Goal: Task Accomplishment & Management: Use online tool/utility

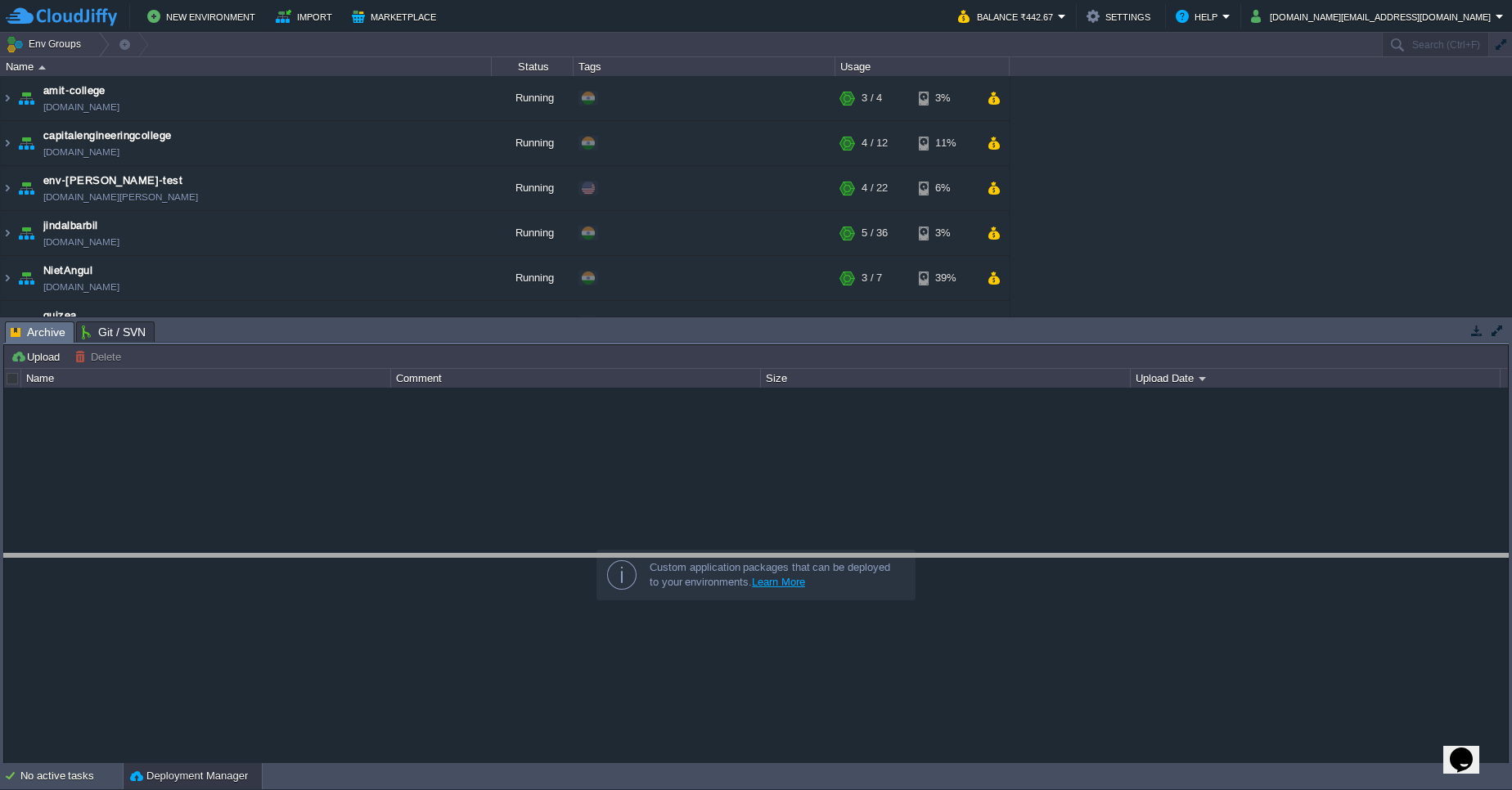
drag, startPoint x: 719, startPoint y: 333, endPoint x: 700, endPoint y: 579, distance: 246.7
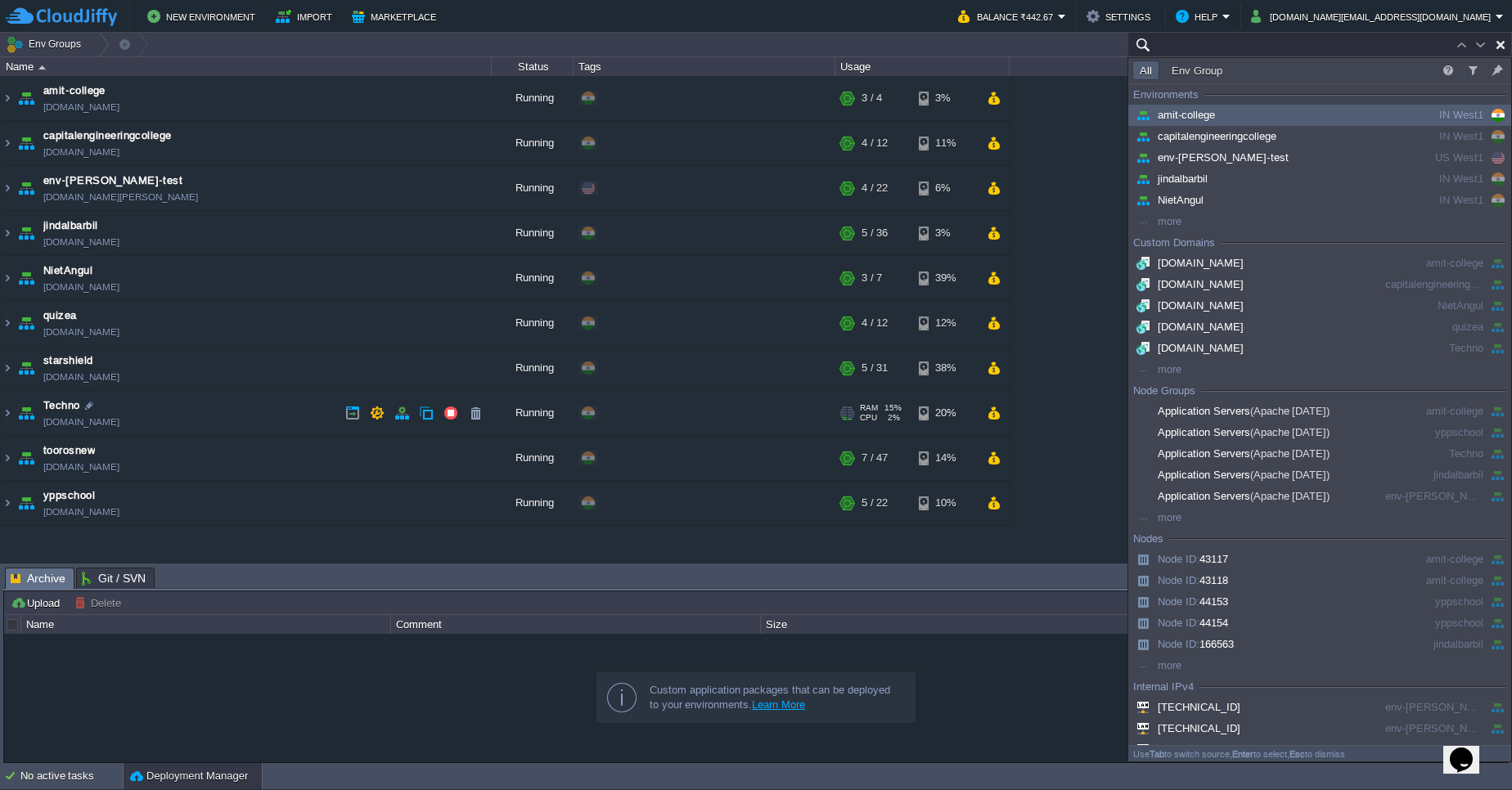
paste input "194457"
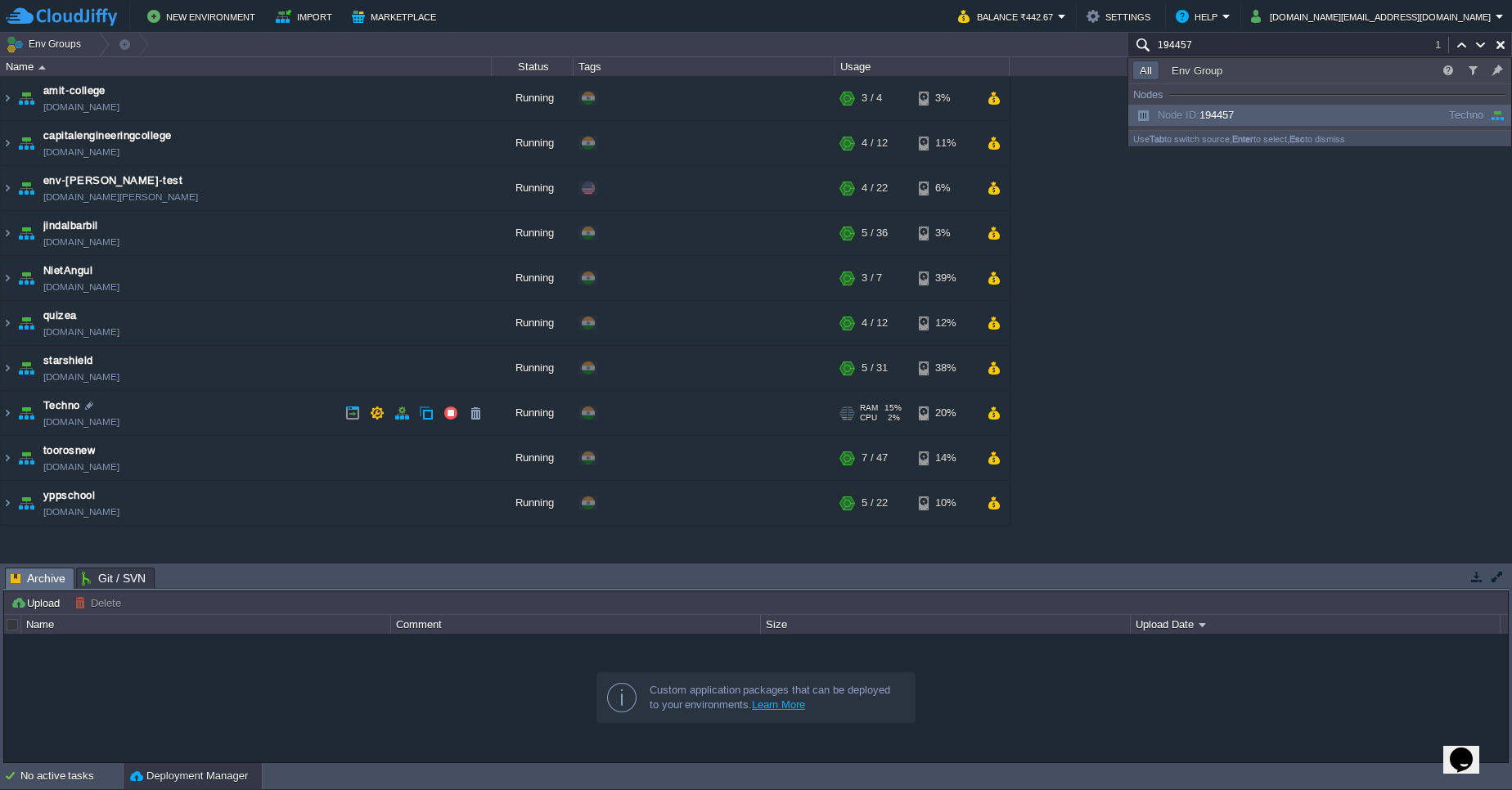
scroll to position [228, 0]
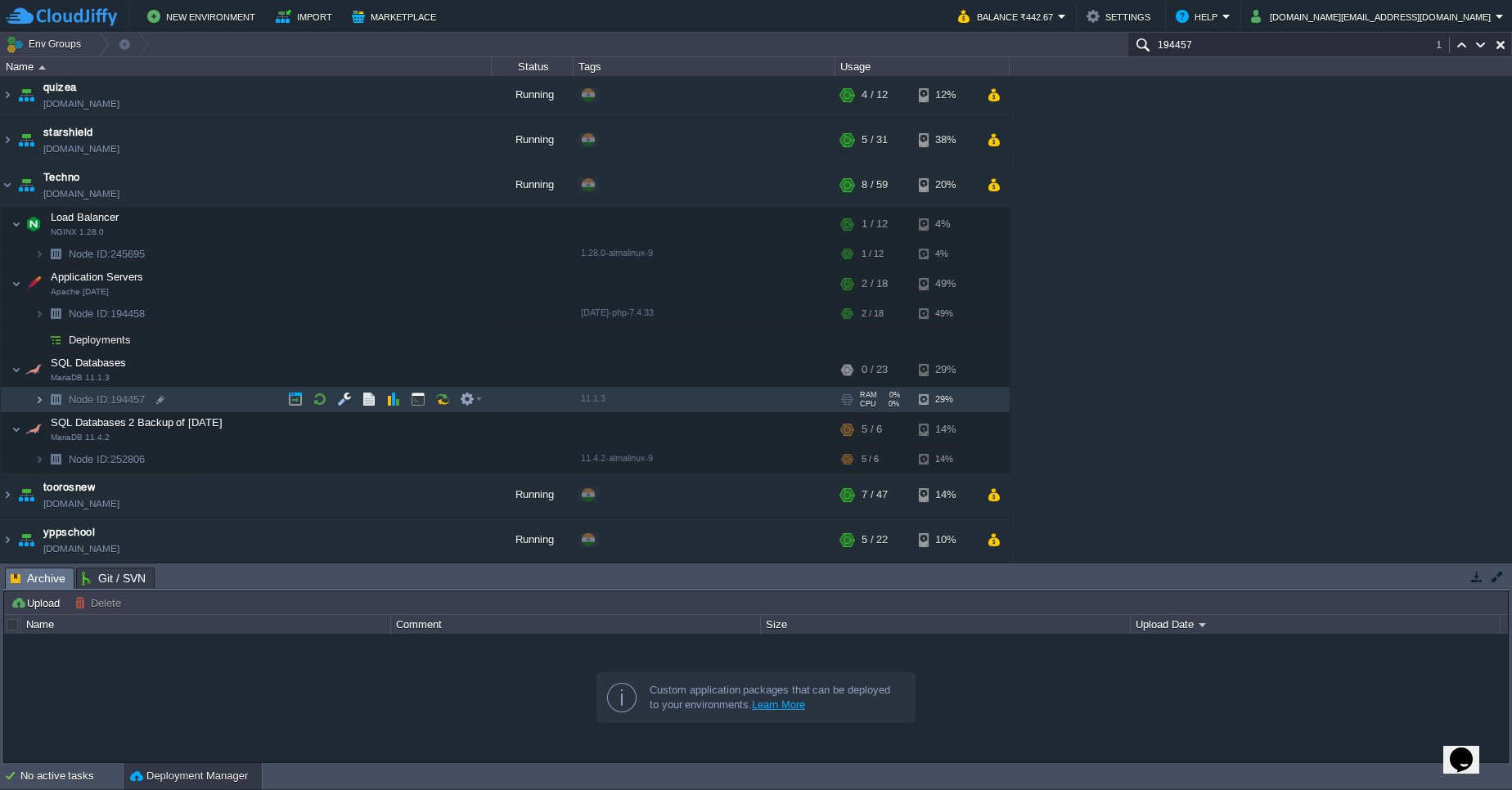
type input "194457"
click at [40, 404] on img at bounding box center [39, 400] width 10 height 26
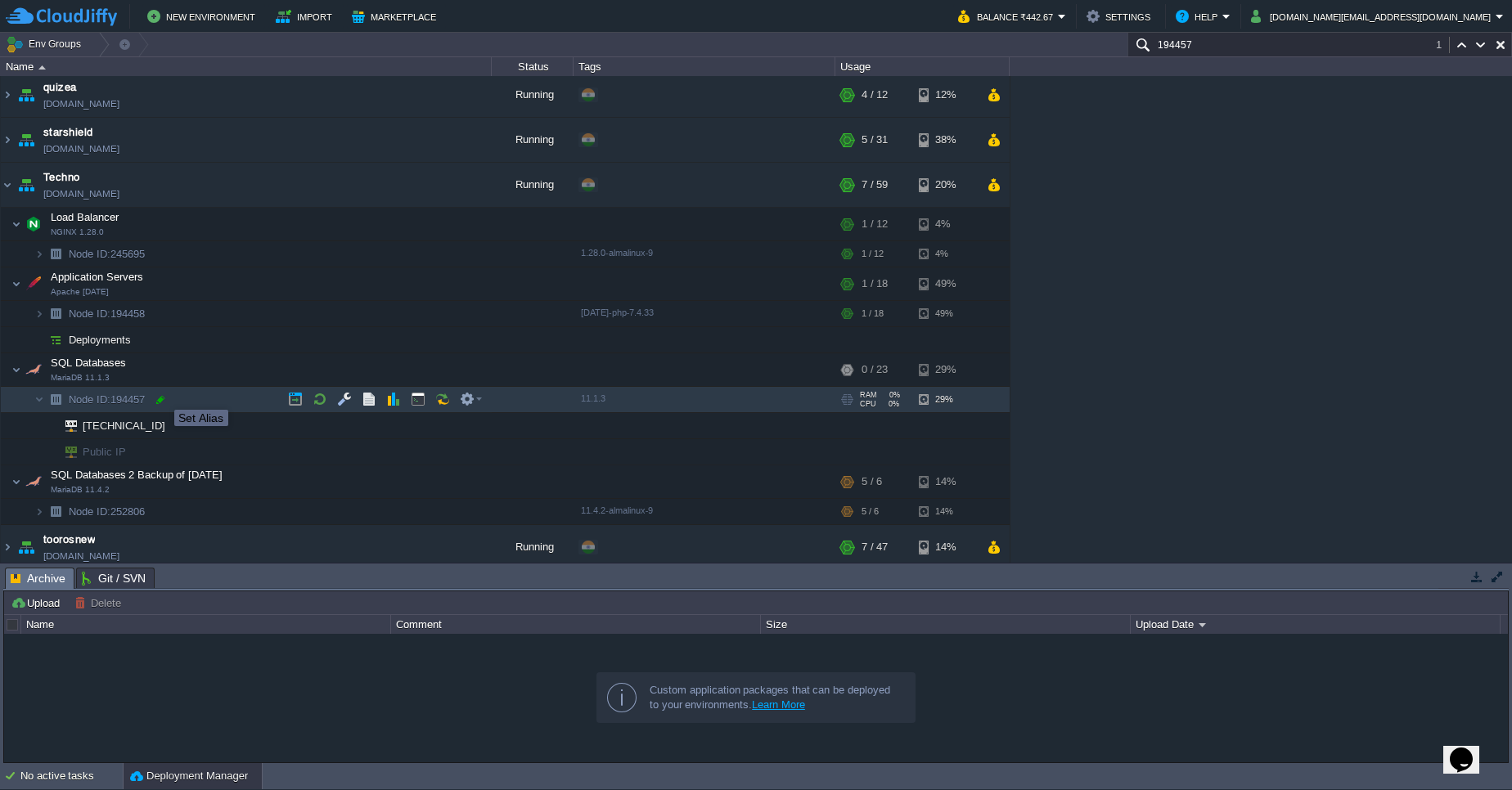
click at [162, 395] on div at bounding box center [160, 400] width 15 height 15
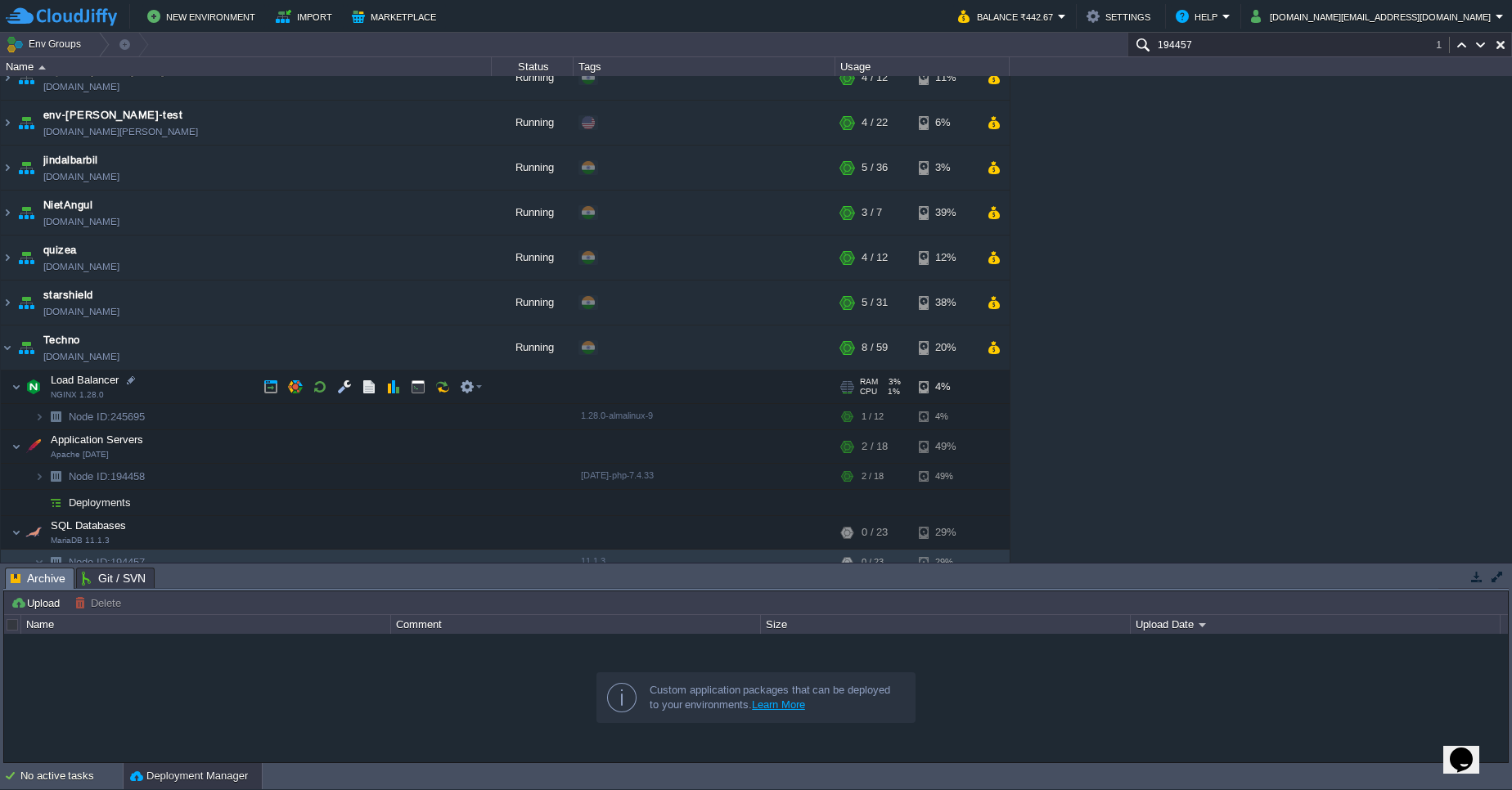
scroll to position [0, 0]
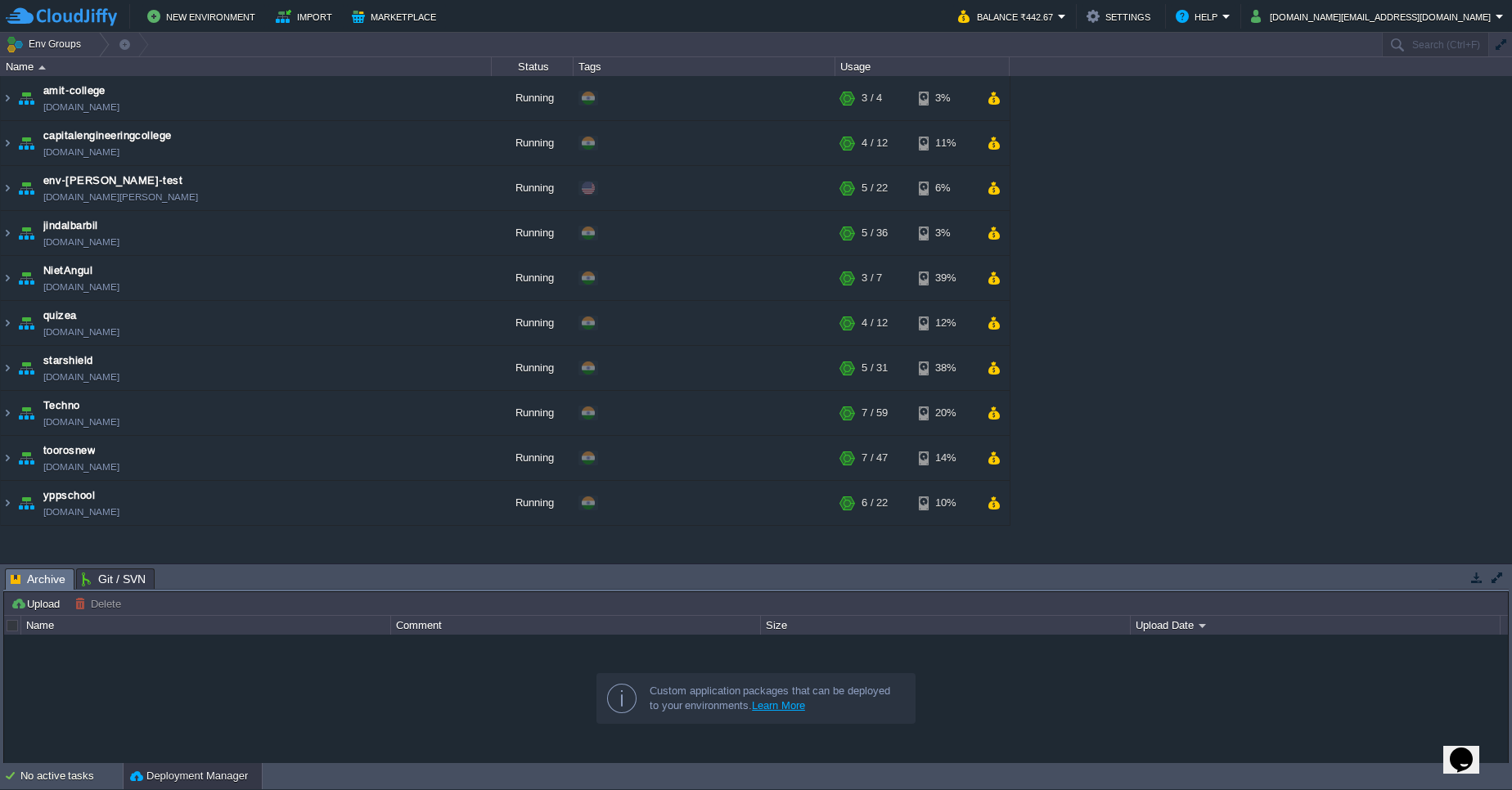
click at [0, 415] on table "amit-college [DOMAIN_NAME] Running + Add to Env Group RAM 36% CPU 3% 3 / 4 3% c…" at bounding box center [505, 300] width 1010 height 449
click at [17, 416] on img at bounding box center [26, 412] width 23 height 44
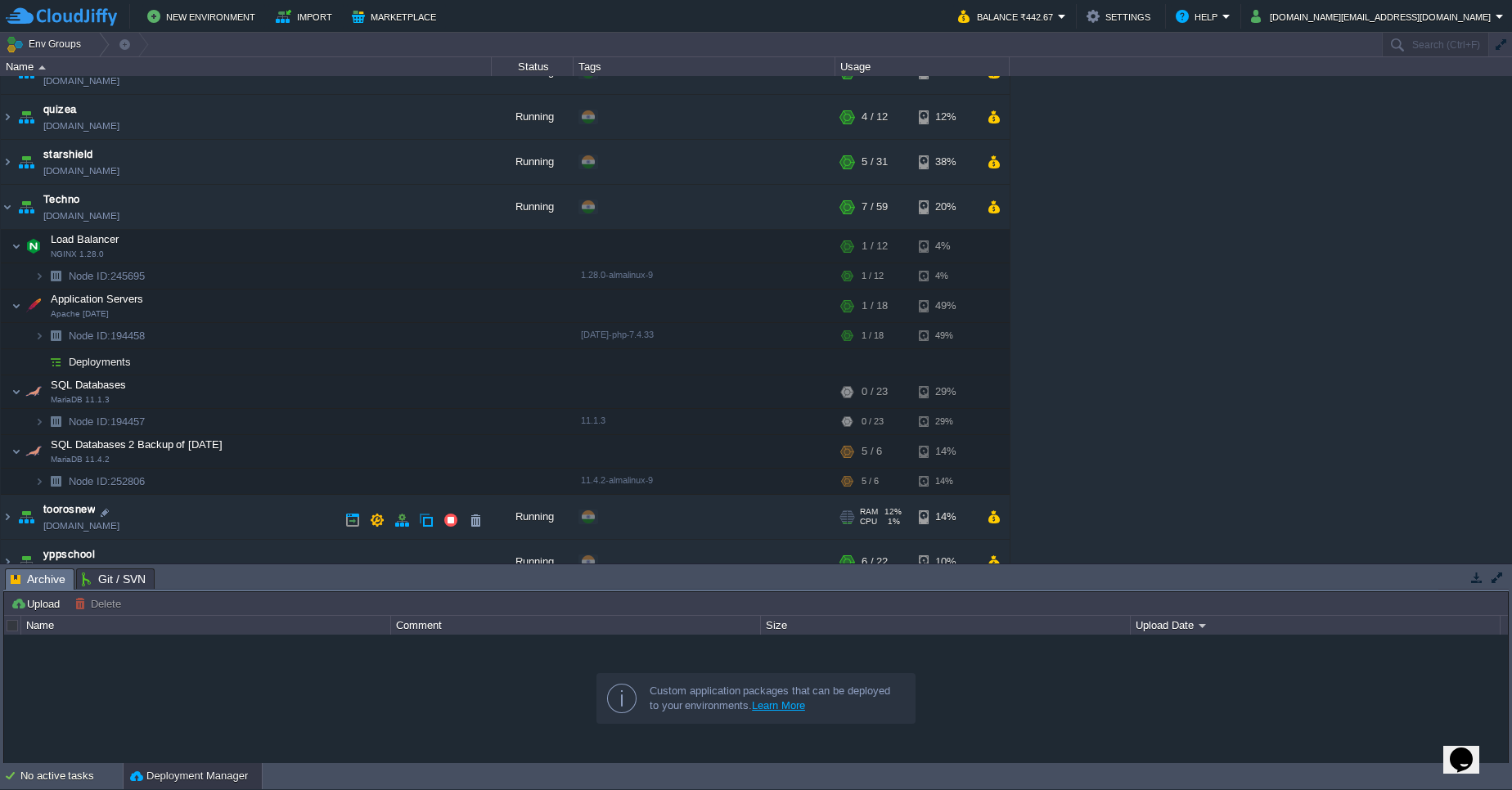
scroll to position [227, 0]
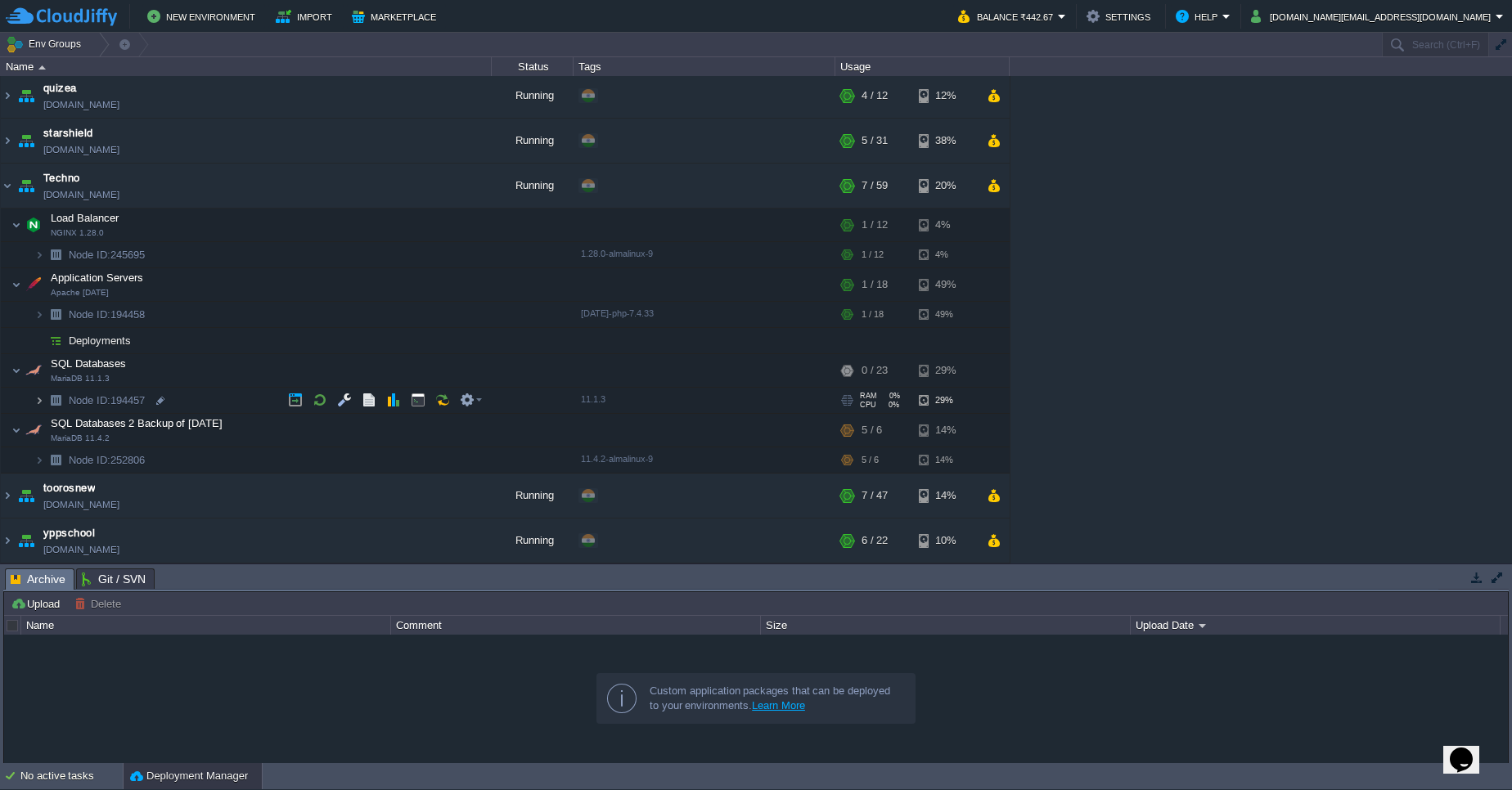
click at [37, 400] on img at bounding box center [39, 401] width 10 height 26
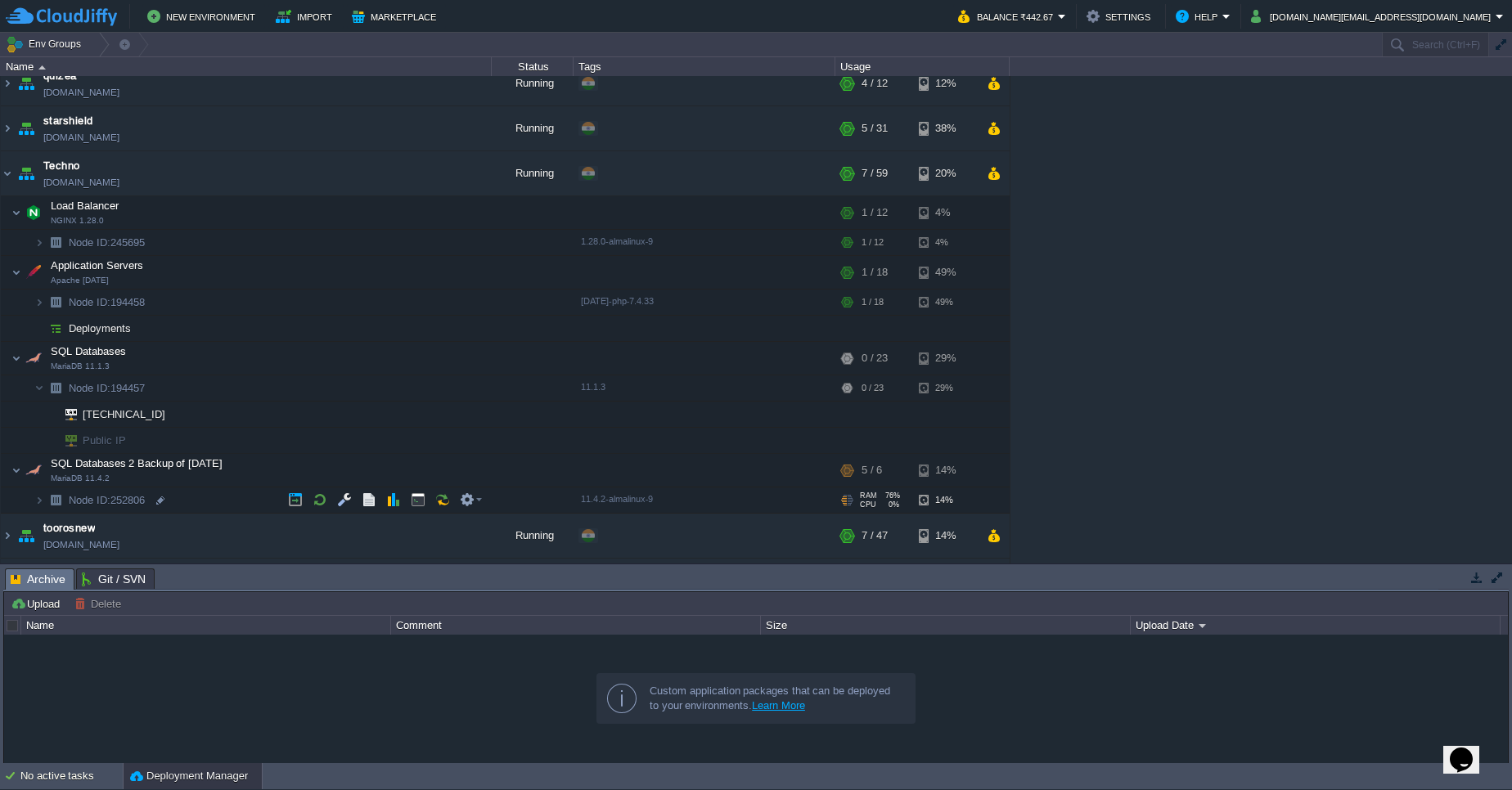
scroll to position [279, 0]
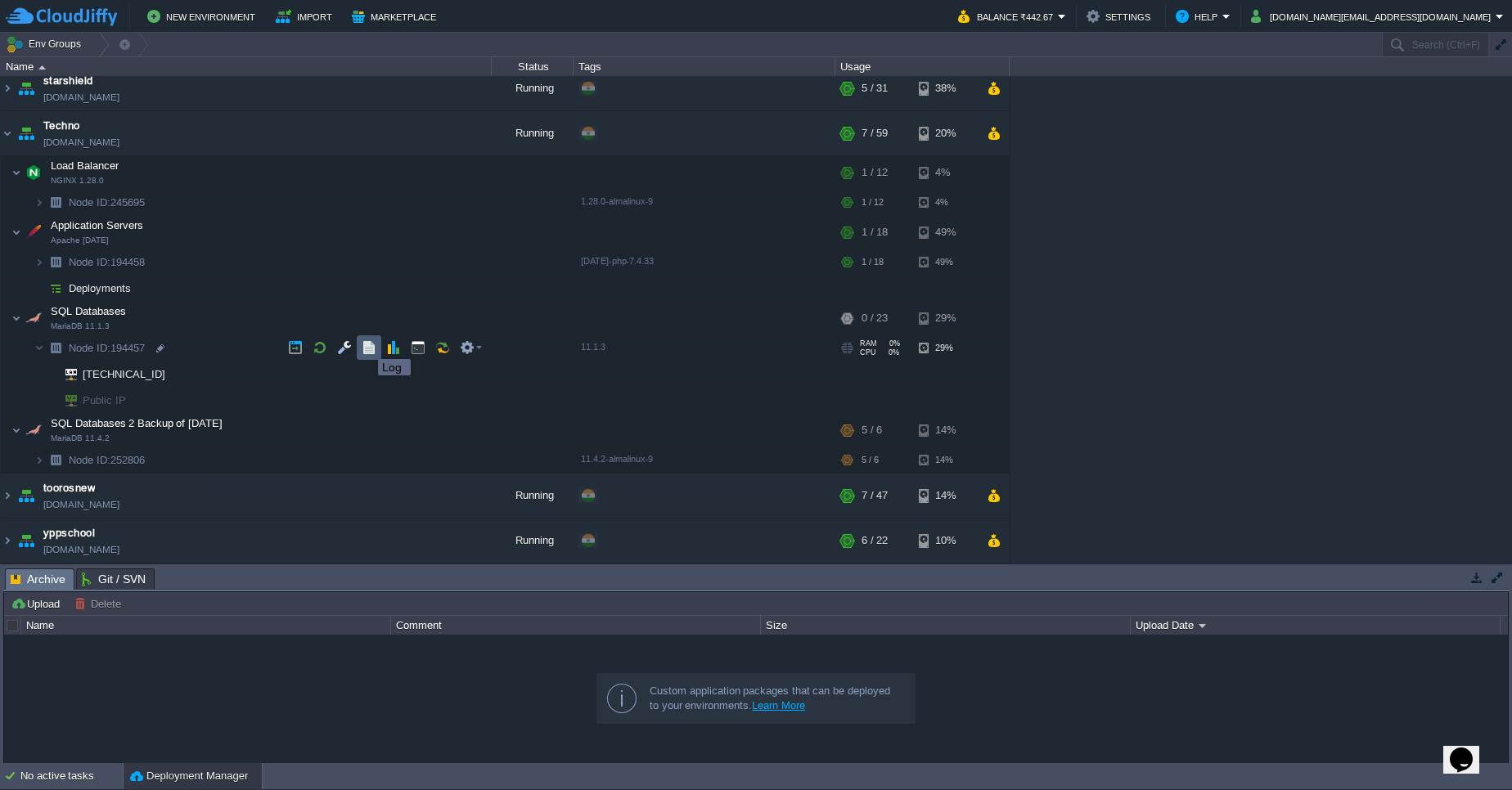
click at [367, 344] on button "button" at bounding box center [369, 347] width 15 height 15
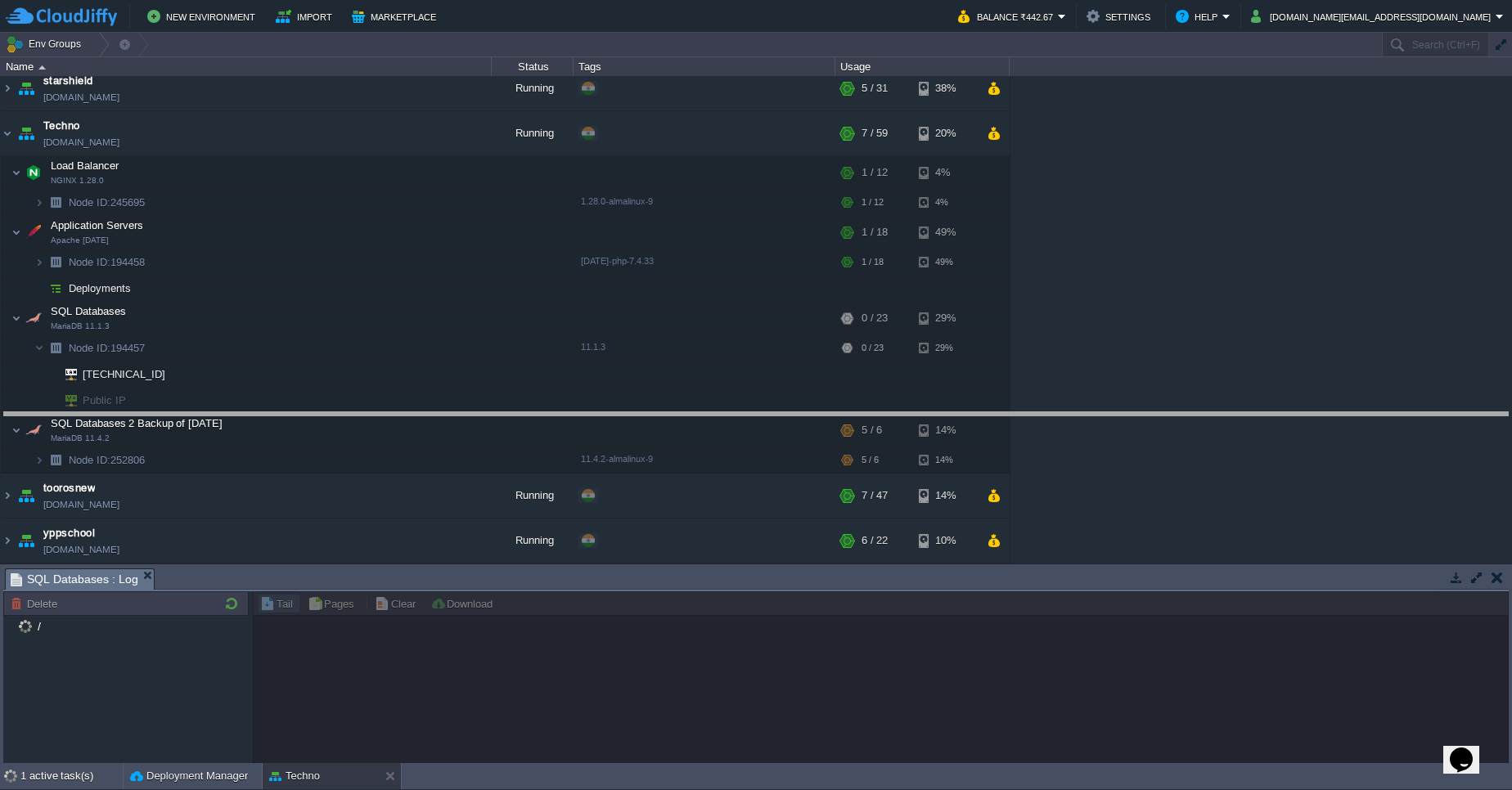
drag, startPoint x: 552, startPoint y: 568, endPoint x: 574, endPoint y: 412, distance: 157.5
click at [574, 412] on body "New Environment Import Marketplace Bonus ₹0.00 Upgrade Account Balance ₹442.67 …" at bounding box center [756, 395] width 1512 height 790
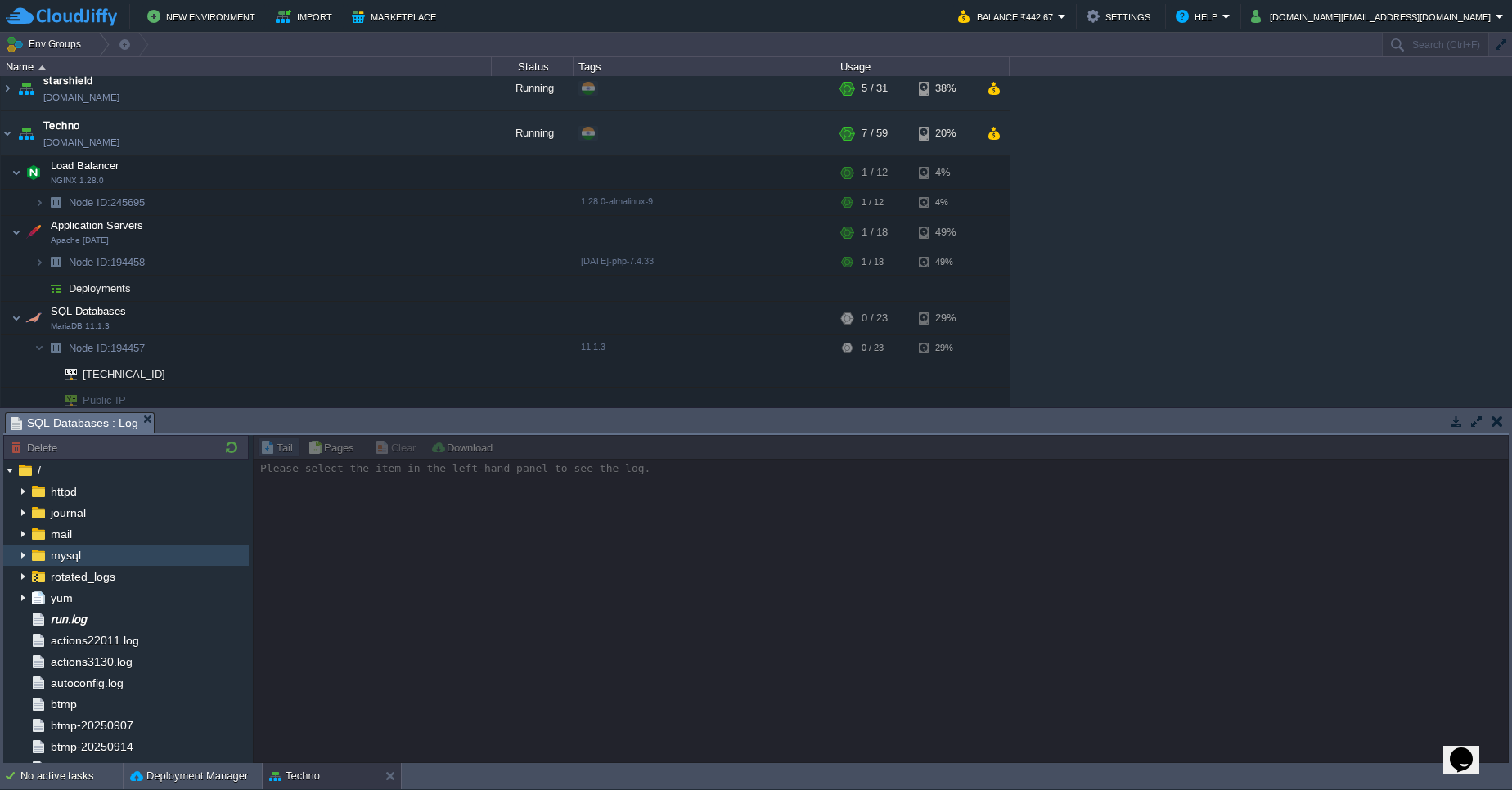
click at [22, 553] on img at bounding box center [23, 555] width 13 height 21
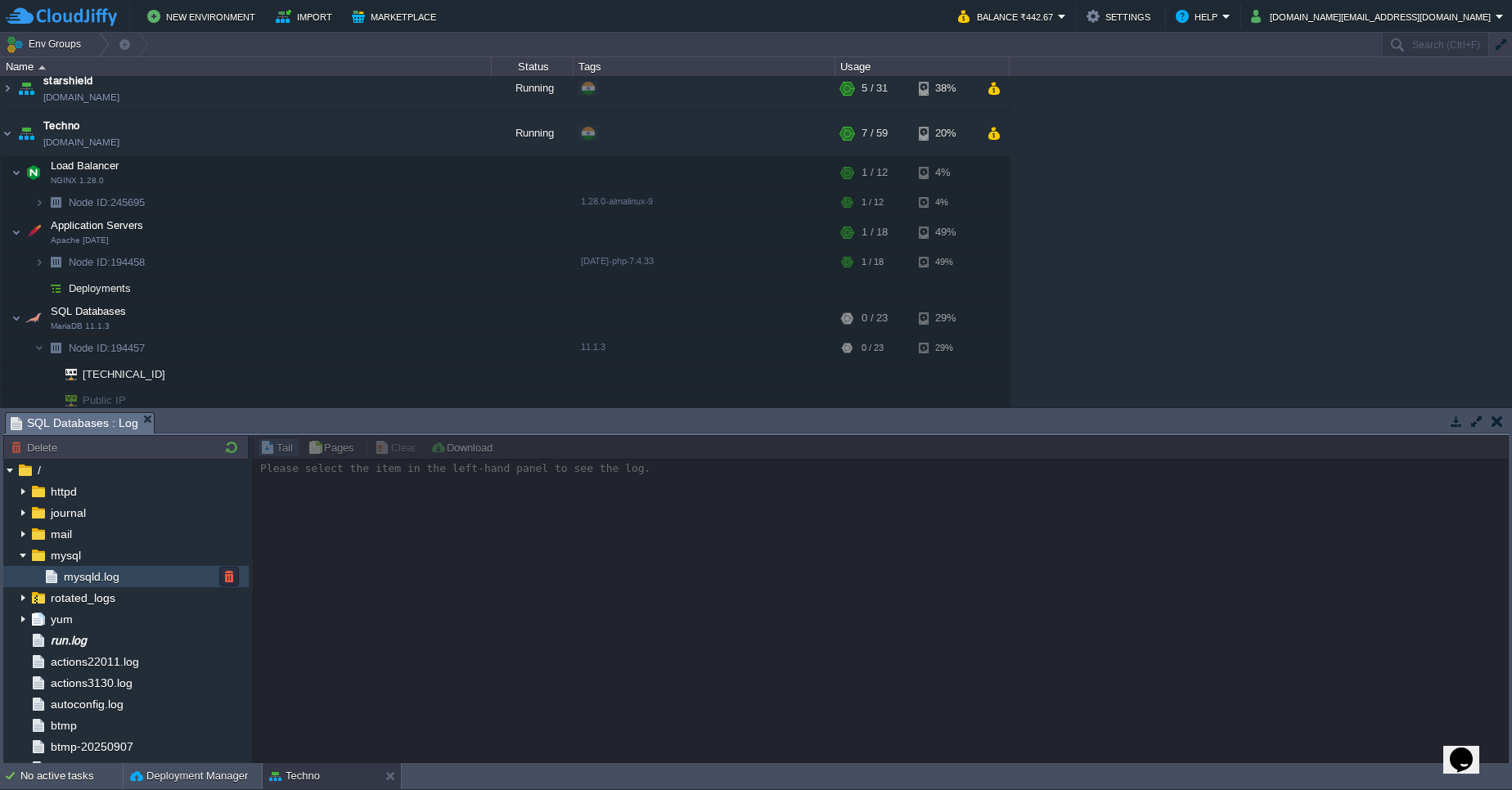
click at [113, 584] on div "mysqld.log" at bounding box center [126, 576] width 245 height 21
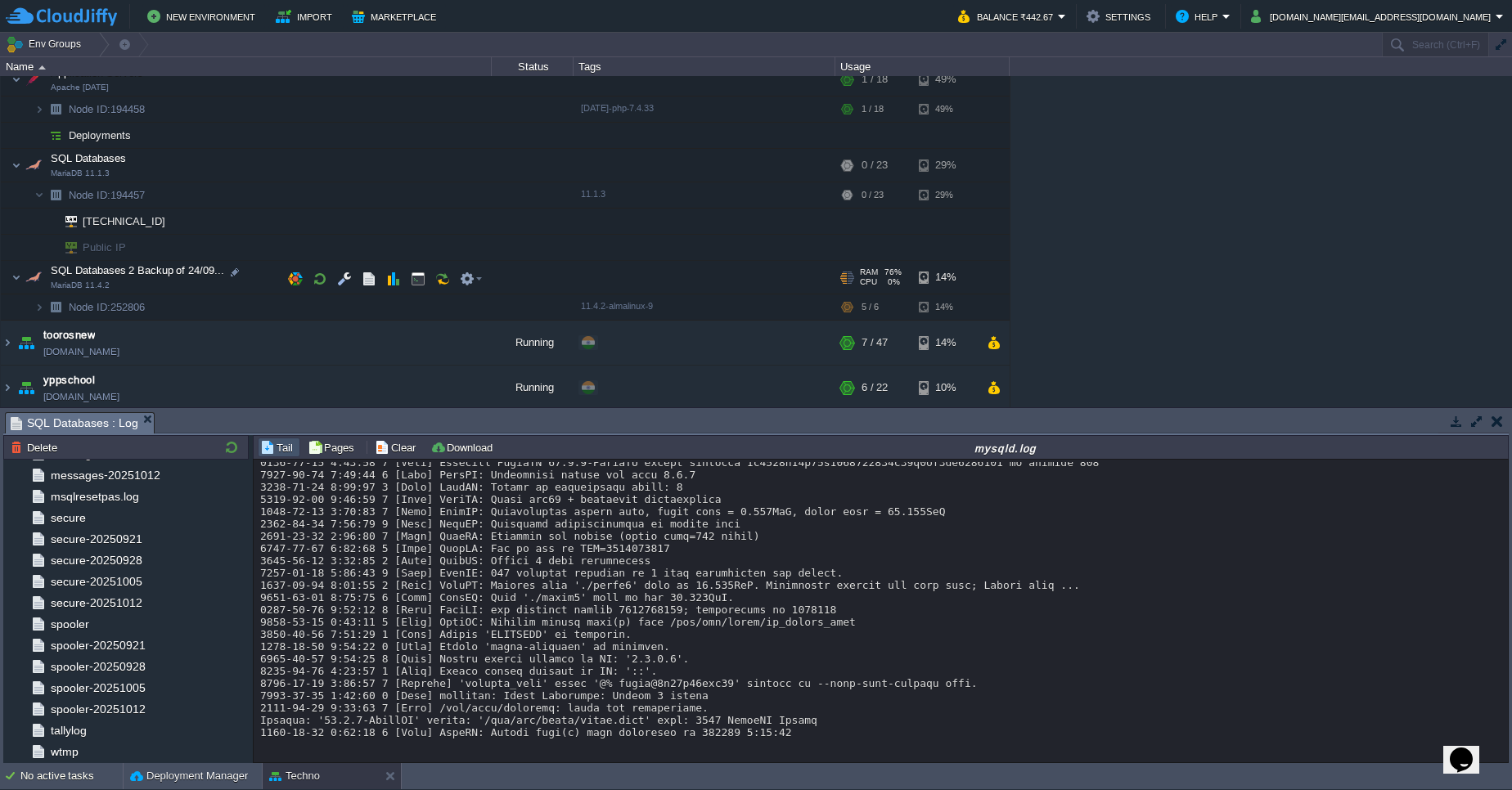
scroll to position [435, 0]
click at [413, 159] on button "button" at bounding box center [418, 162] width 15 height 15
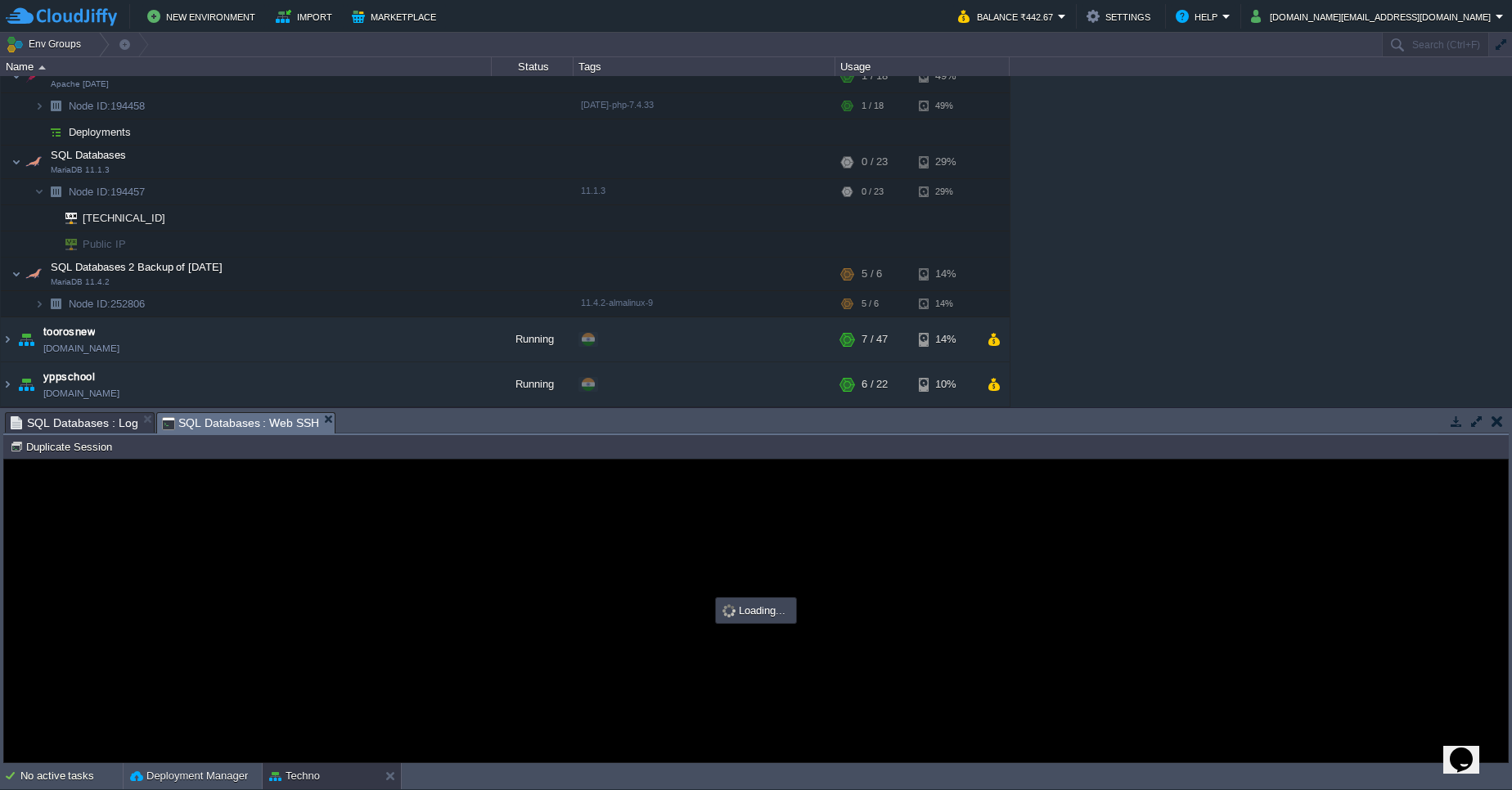
scroll to position [0, 0]
type input "#000000"
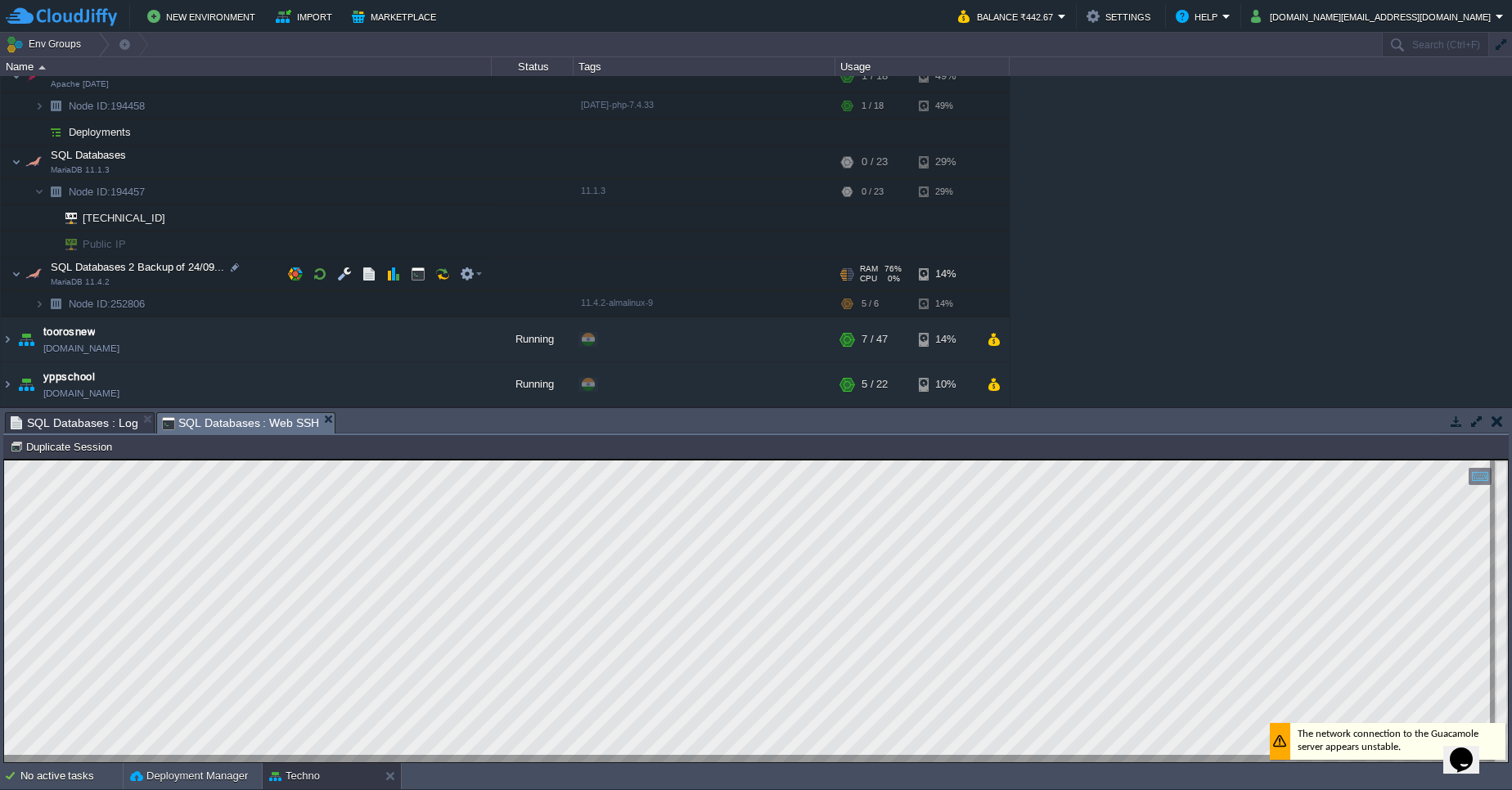
scroll to position [338, 0]
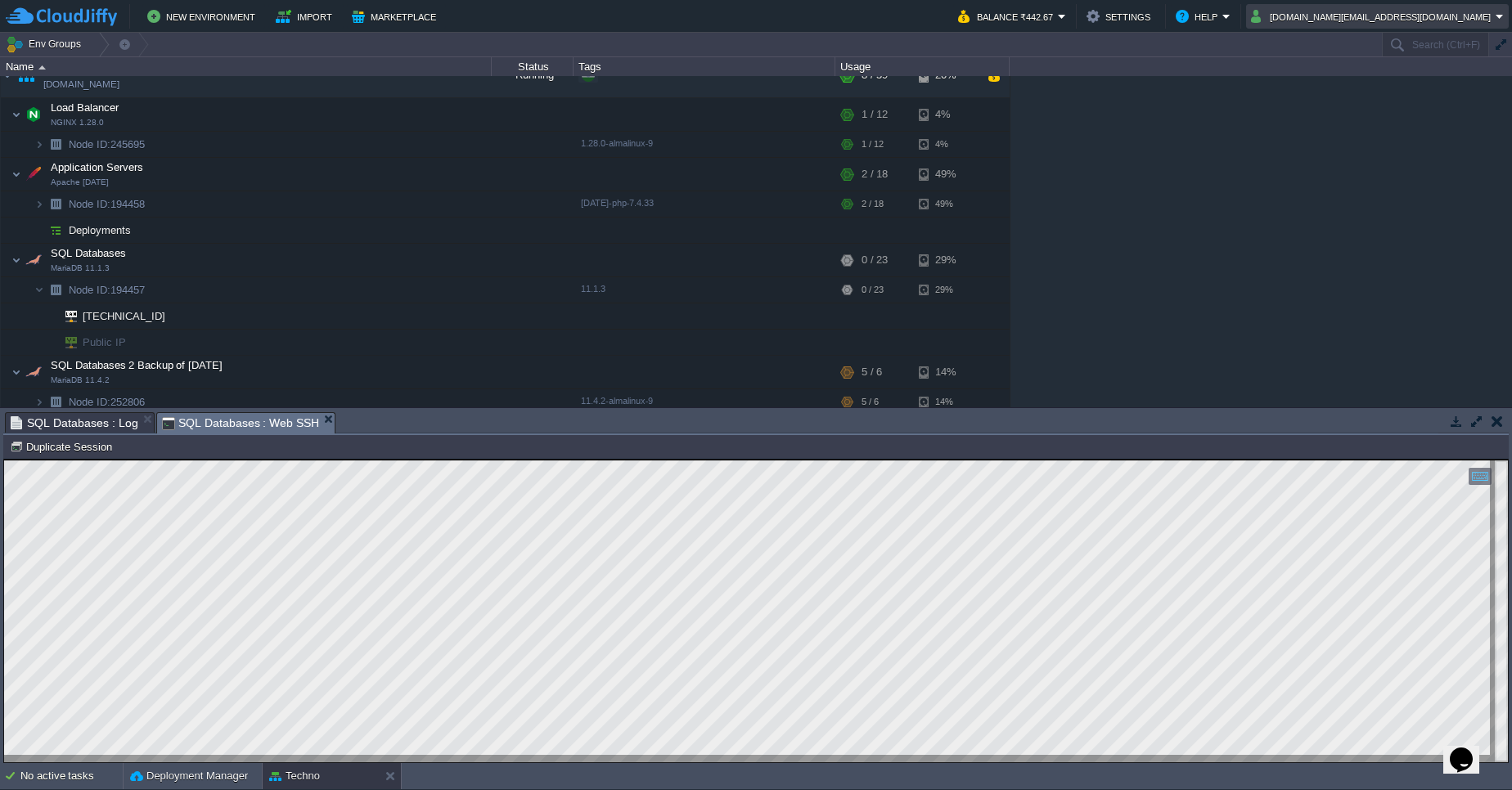
click at [1494, 14] on button "[DOMAIN_NAME][EMAIL_ADDRESS][DOMAIN_NAME]" at bounding box center [1373, 16] width 244 height 19
click at [1407, 175] on div "amit-college [DOMAIN_NAME] Running + Add to Env Group RAM 36% CPU 2% 3 / 4 3% c…" at bounding box center [756, 242] width 1512 height 331
click at [391, 287] on button "button" at bounding box center [393, 289] width 15 height 15
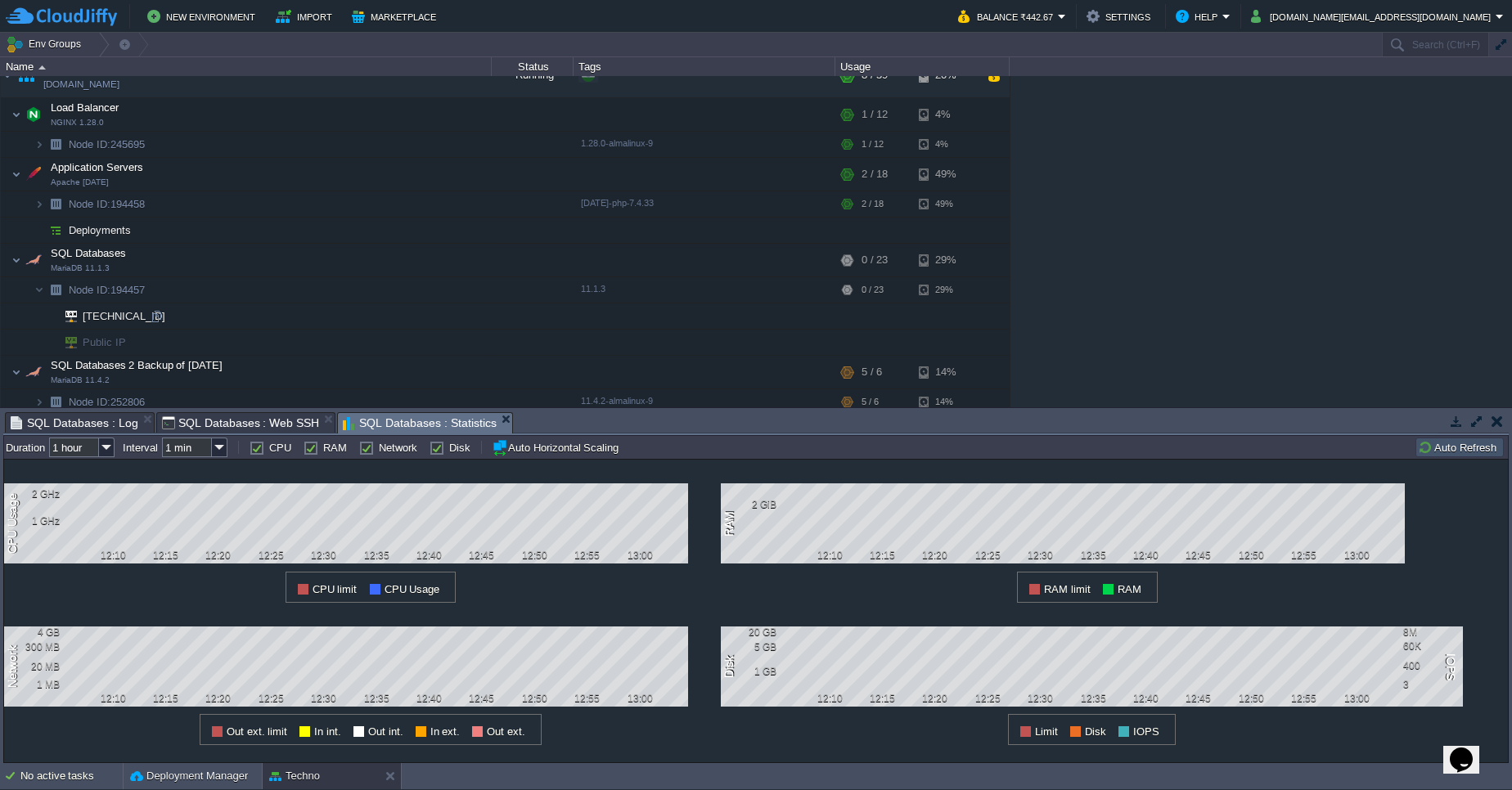
scroll to position [435, 0]
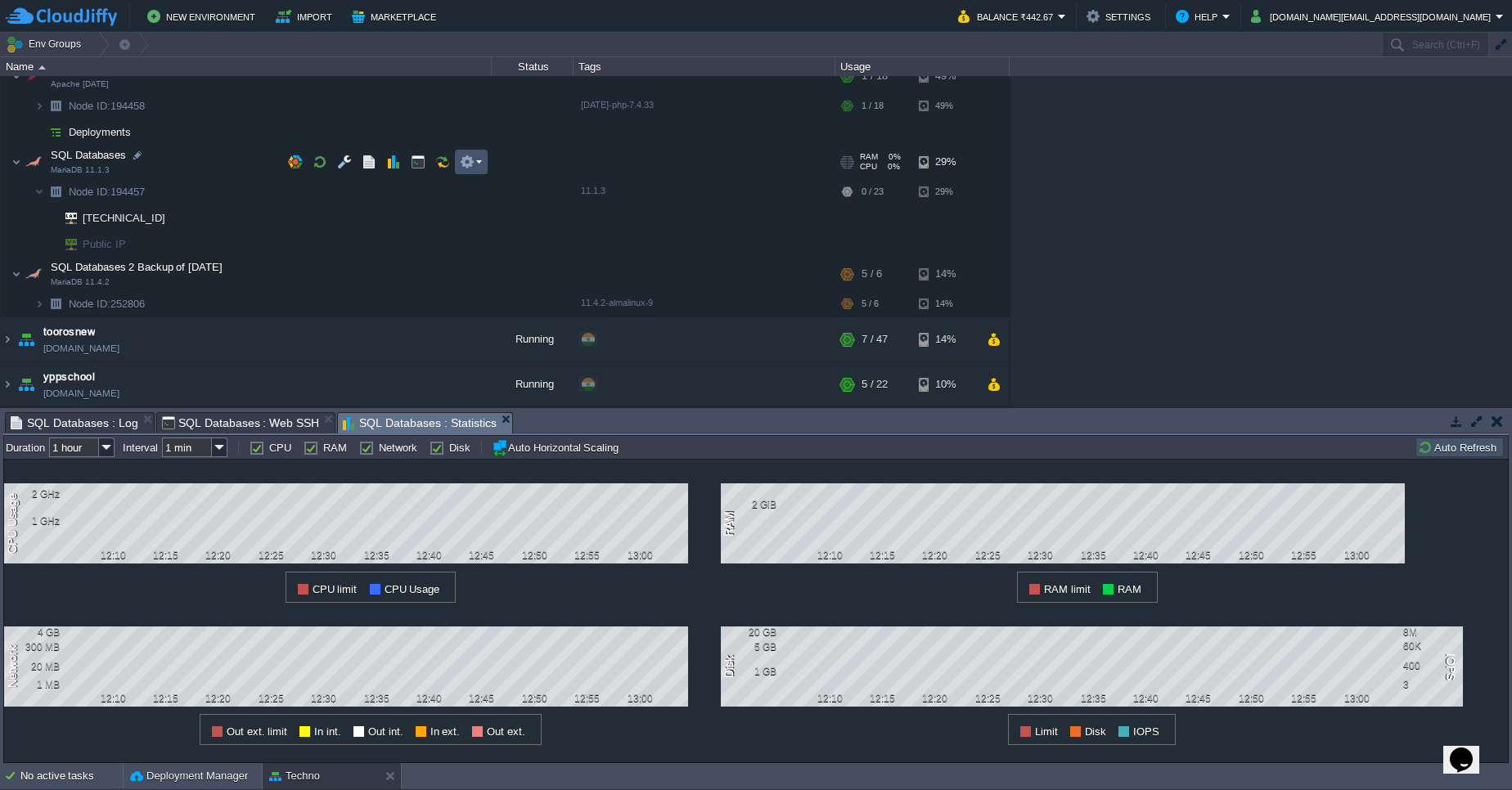
click at [472, 160] on button "button" at bounding box center [467, 162] width 15 height 15
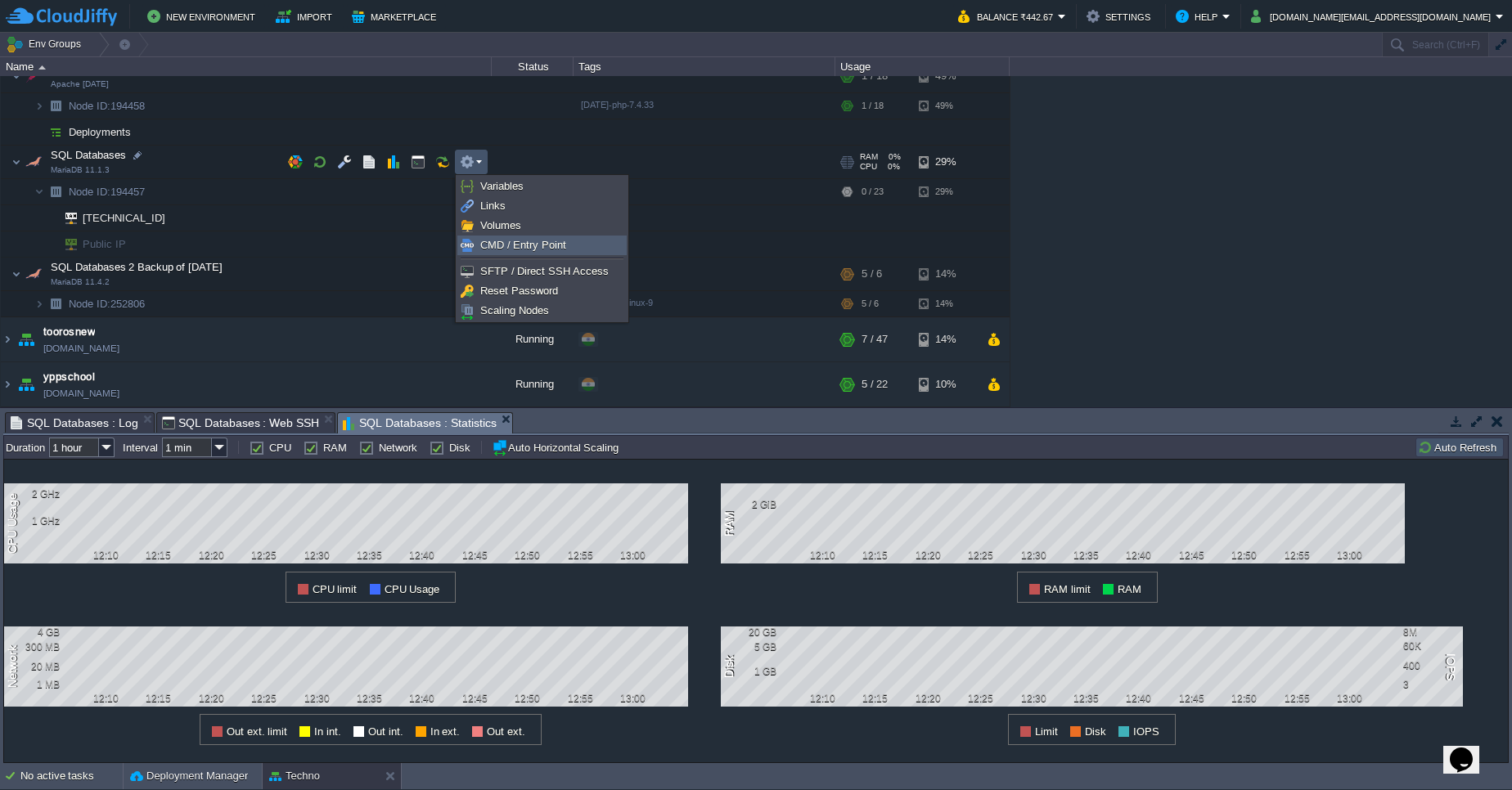
click at [556, 245] on span "CMD / Entry Point" at bounding box center [522, 244] width 85 height 12
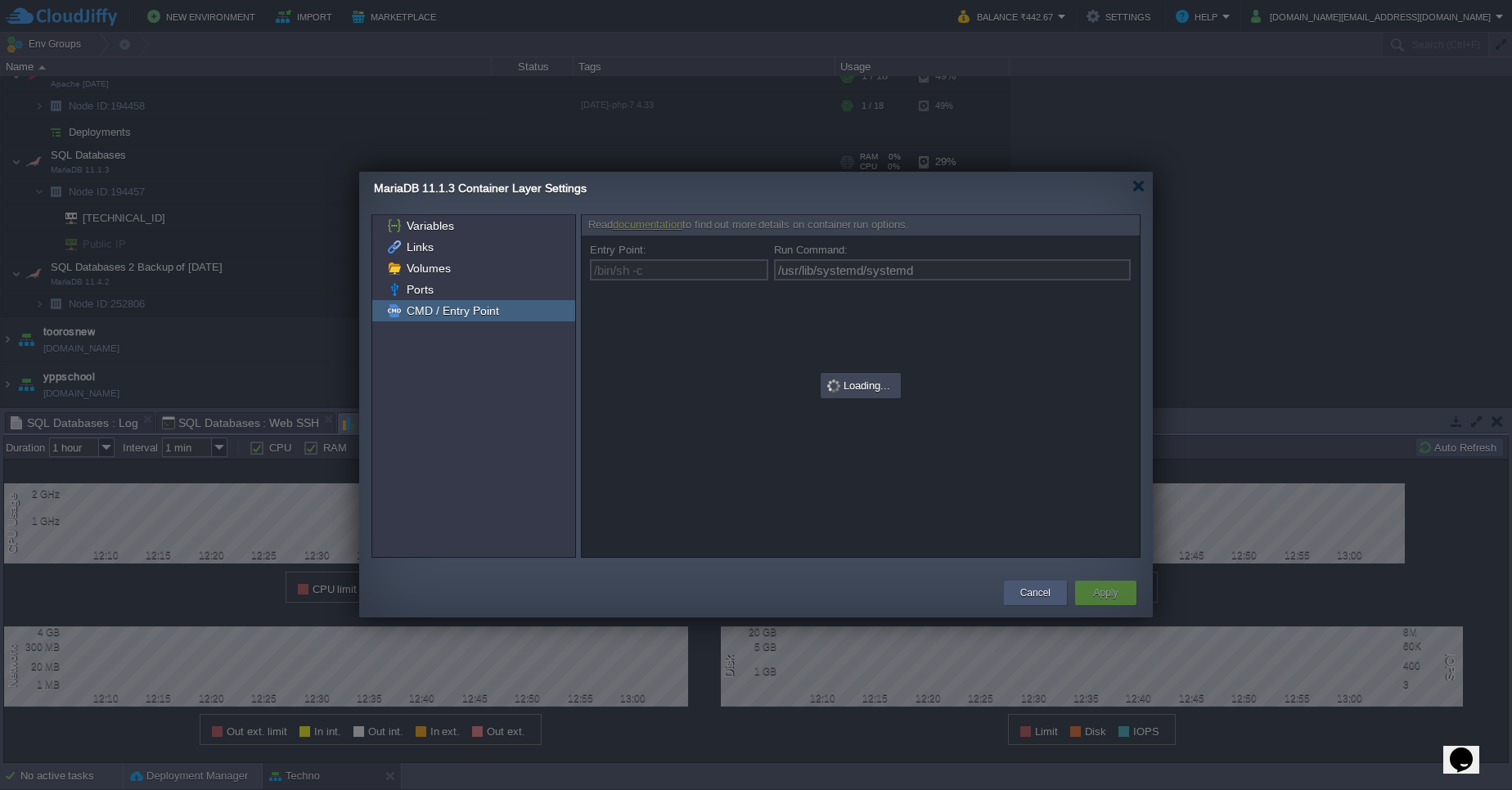
type input "/bin/sh -c"
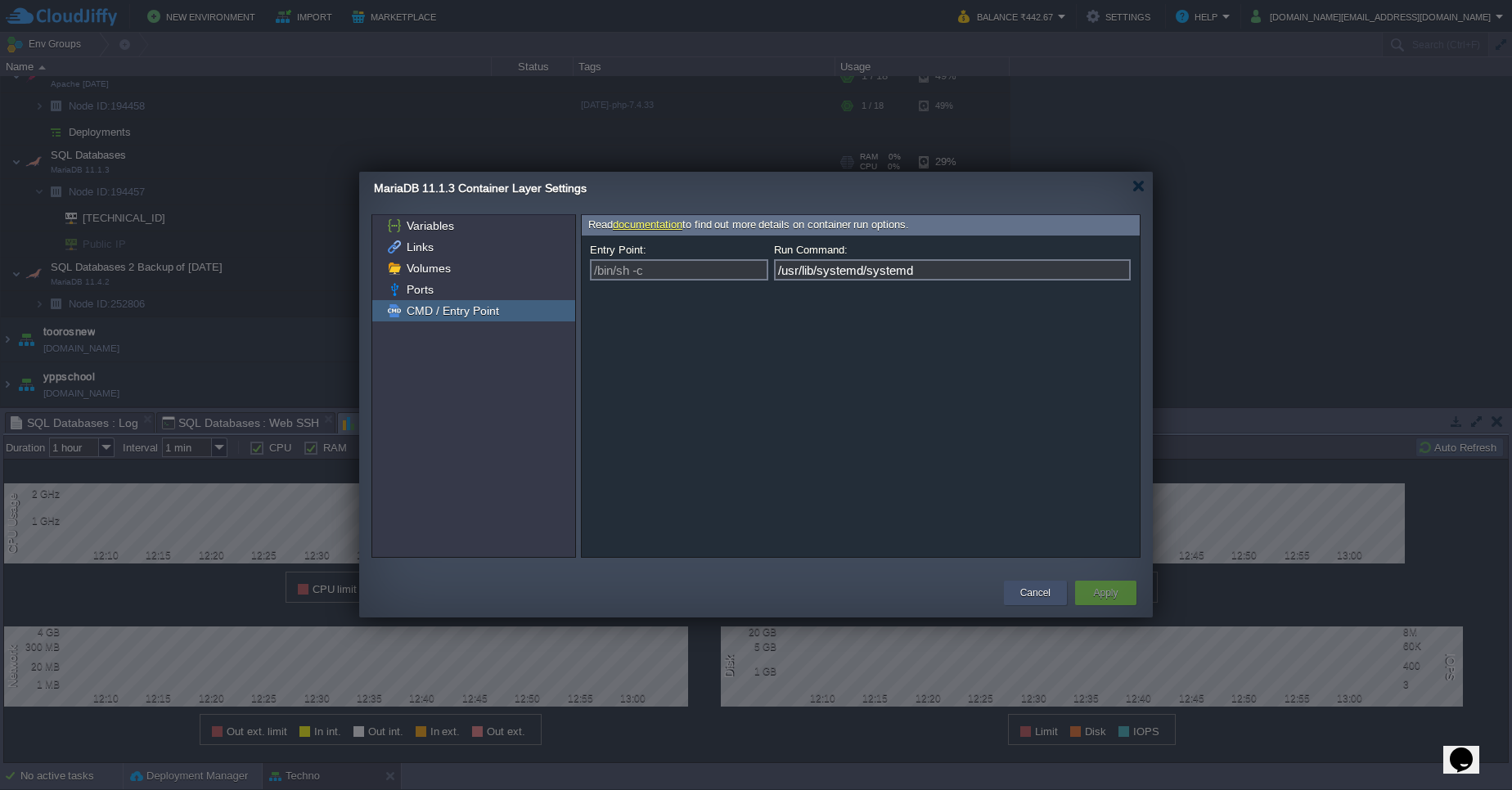
click at [1045, 593] on button "Cancel" at bounding box center [1035, 592] width 30 height 17
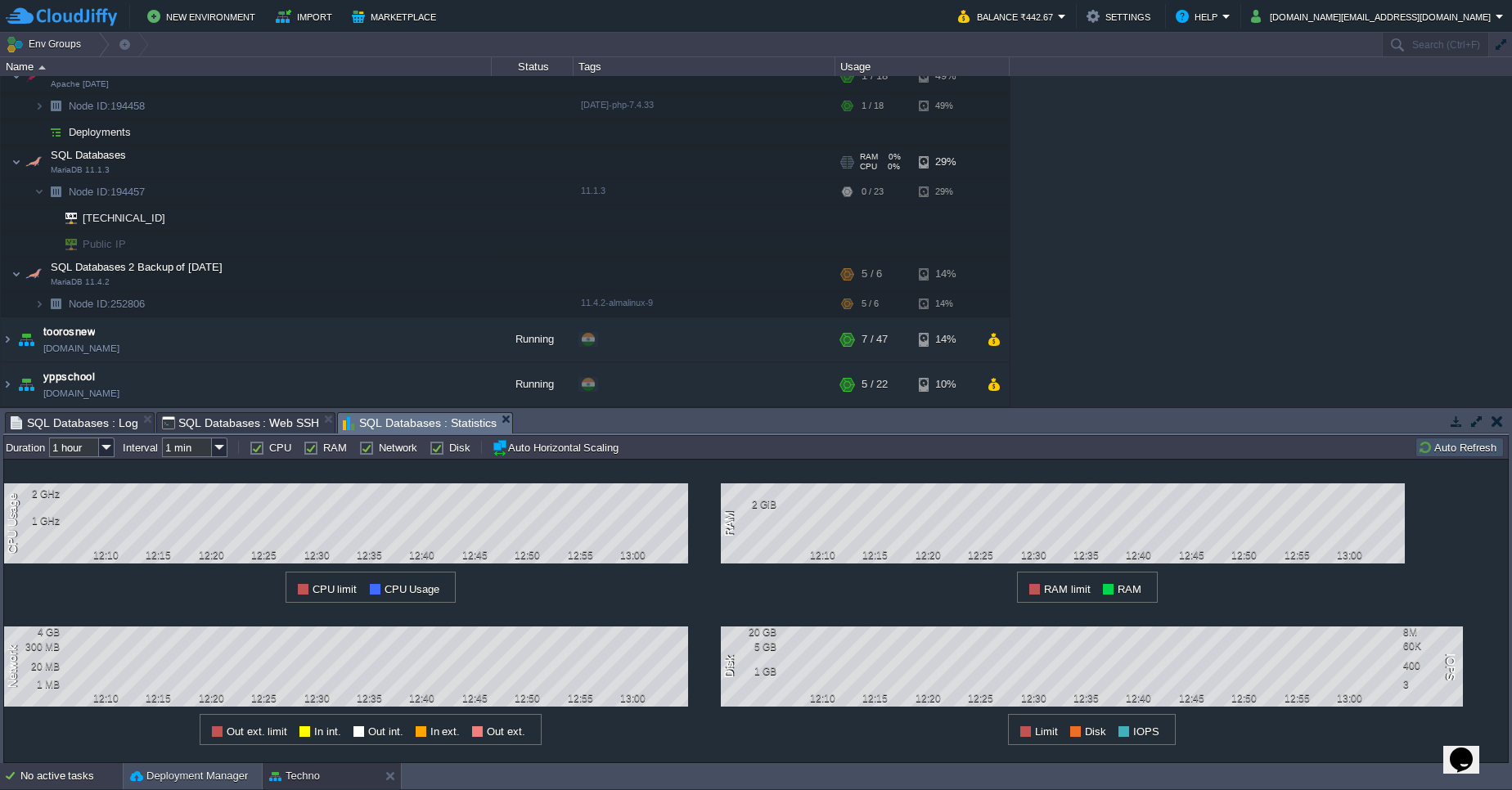
click at [109, 784] on div "No active tasks" at bounding box center [71, 775] width 102 height 26
